Goal: Information Seeking & Learning: Check status

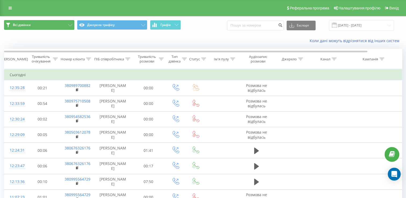
click at [70, 25] on icon at bounding box center [70, 25] width 4 height 2
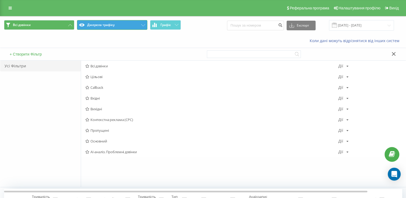
click at [101, 21] on button "Джерела трафіку" at bounding box center [112, 25] width 70 height 10
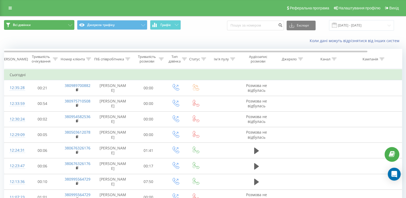
click at [67, 24] on button "Всі дзвінки" at bounding box center [39, 25] width 70 height 10
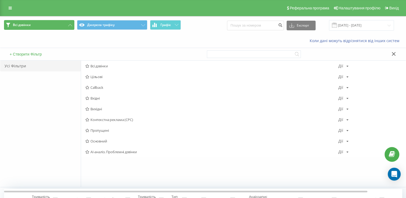
click at [59, 26] on button "Всі дзвінки" at bounding box center [39, 25] width 70 height 10
